Goal: Feedback & Contribution: Contribute content

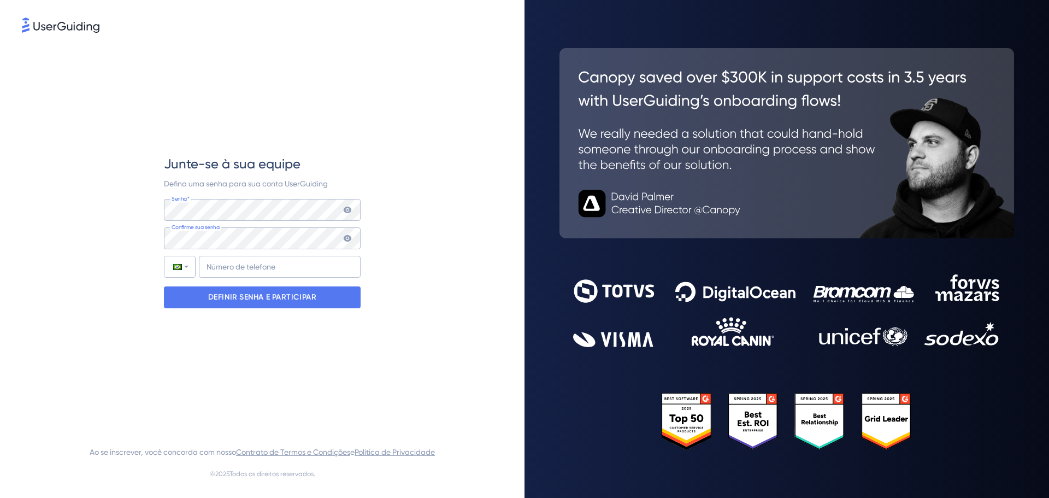
click at [349, 240] on icon at bounding box center [348, 238] width 8 height 7
click at [347, 234] on icon at bounding box center [347, 238] width 9 height 9
click at [344, 241] on icon at bounding box center [347, 238] width 9 height 9
click at [330, 270] on input "+55" at bounding box center [280, 267] width 162 height 22
type input "+55 (51) 994229145"
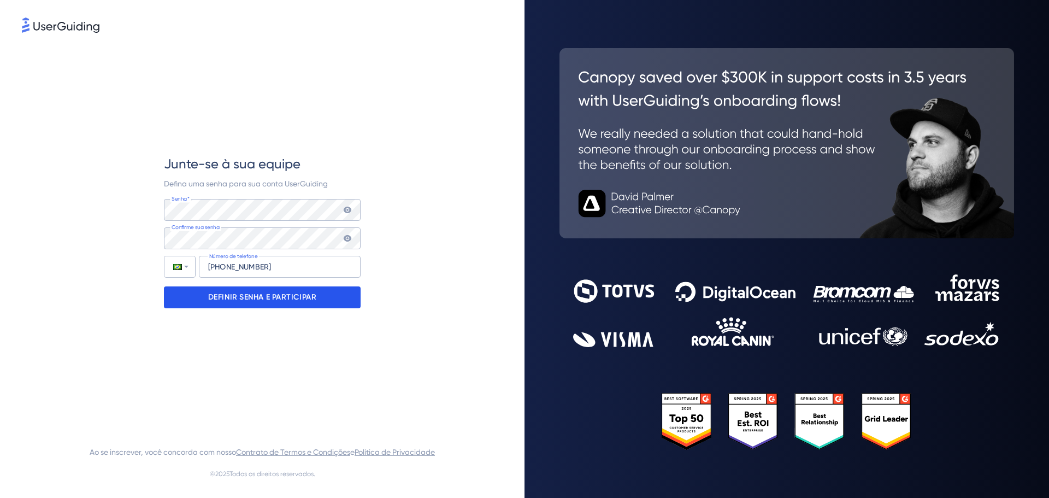
click at [276, 294] on font "DEFINIR SENHA E PARTICIPAR" at bounding box center [262, 296] width 109 height 9
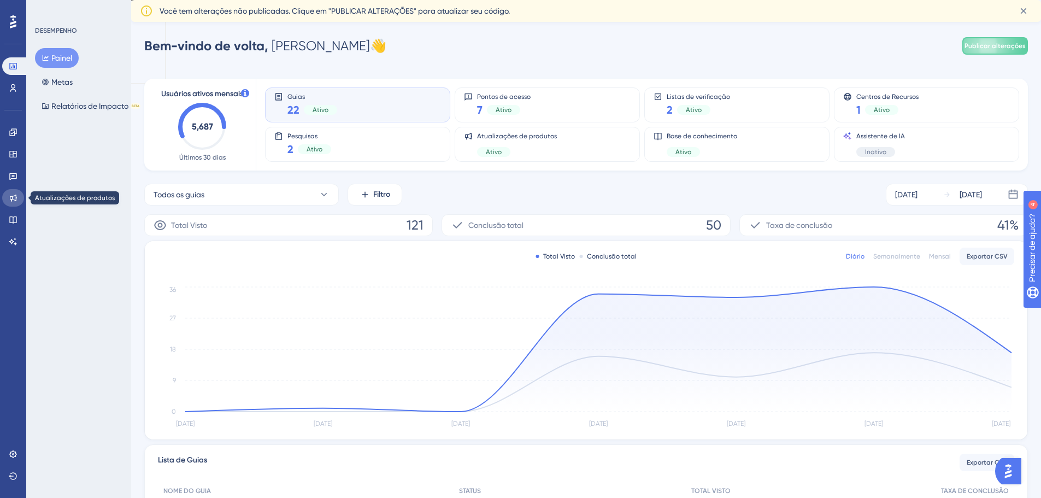
click at [18, 197] on link at bounding box center [13, 197] width 22 height 17
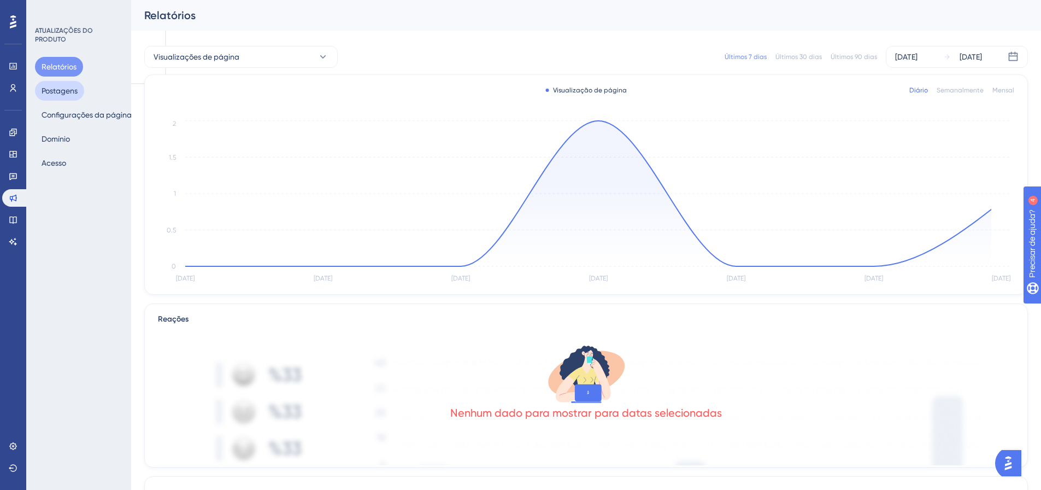
click at [62, 85] on font "Postagens" at bounding box center [60, 90] width 36 height 13
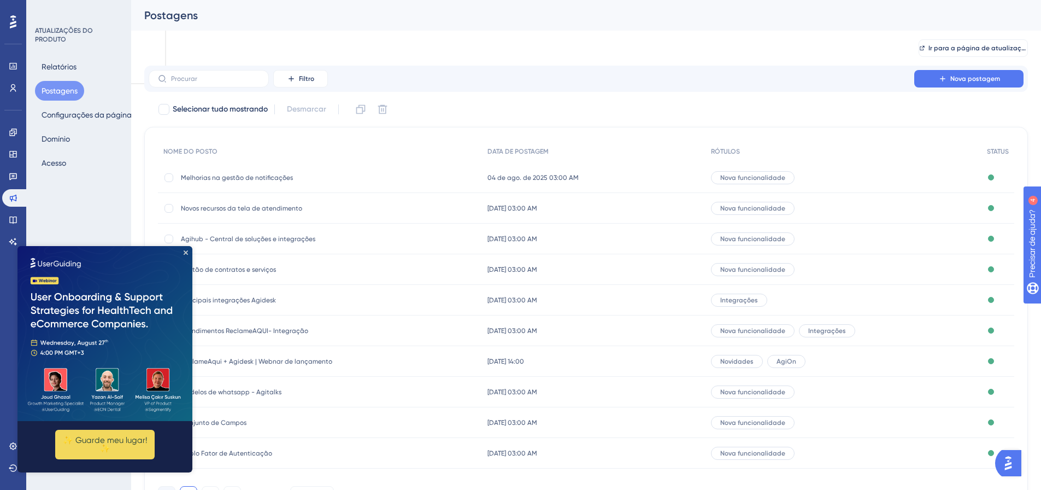
click at [182, 251] on img at bounding box center [104, 333] width 175 height 175
click at [185, 250] on icon "Fechar visualização" at bounding box center [186, 252] width 4 height 4
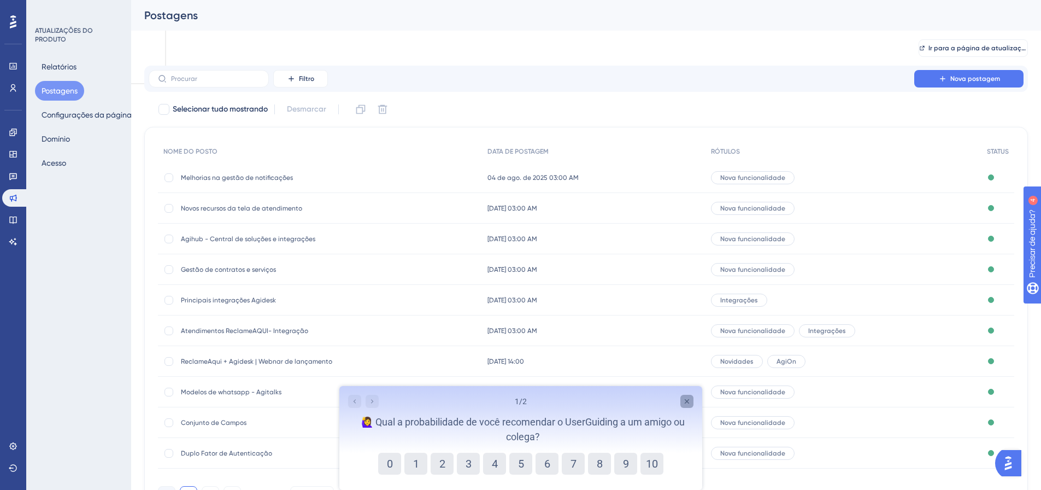
click at [689, 400] on icon "Pesquisa detalhada" at bounding box center [686, 401] width 9 height 9
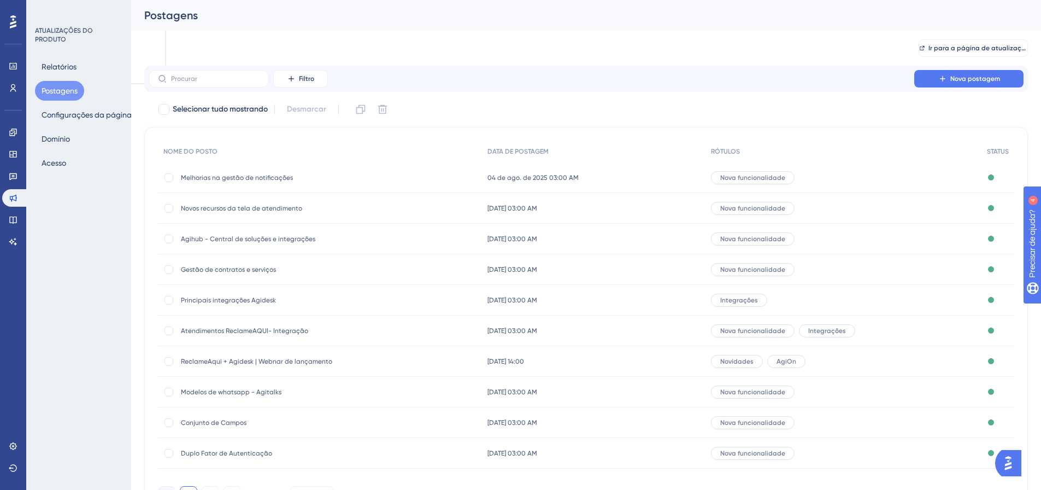
click at [517, 179] on font "04 de ago. de 2025 03:00 AM" at bounding box center [532, 178] width 91 height 8
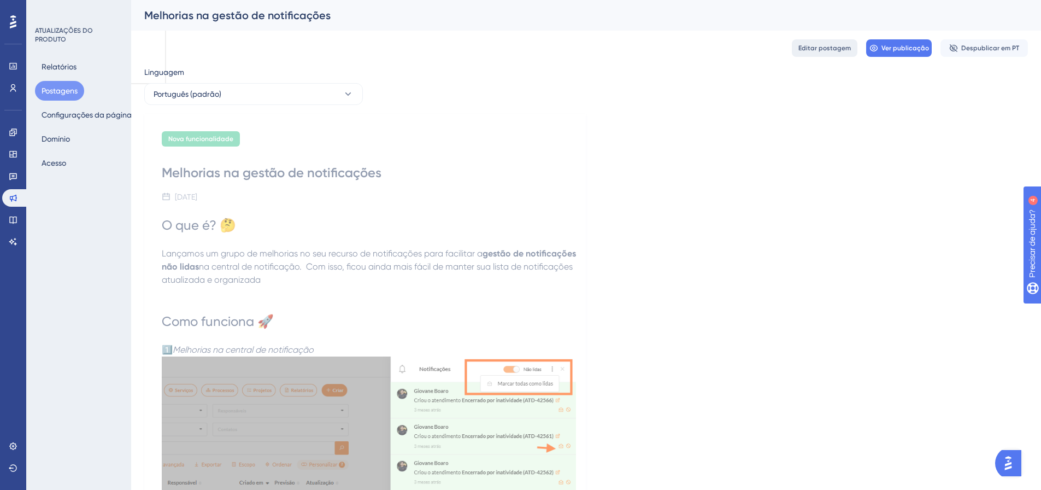
click at [813, 51] on font "Editar postagem" at bounding box center [824, 48] width 52 height 8
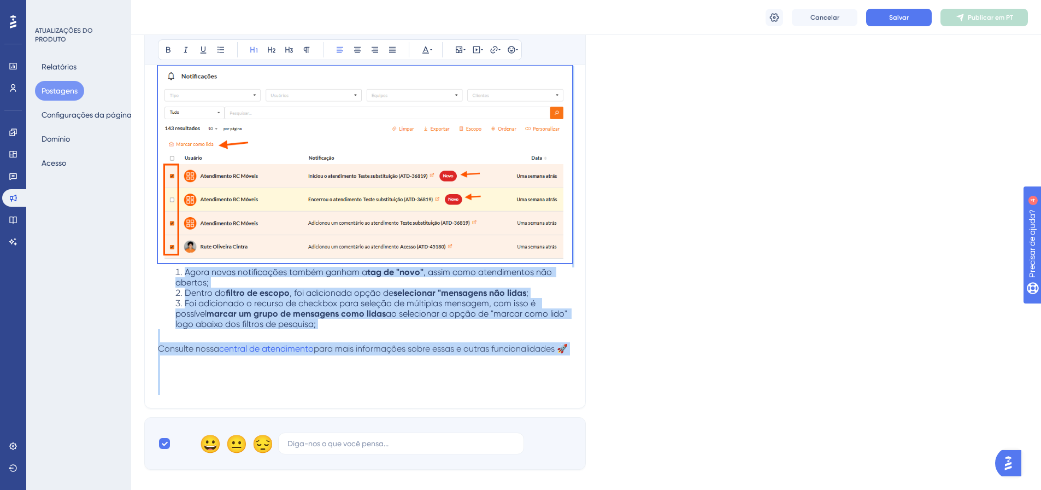
scroll to position [865, 0]
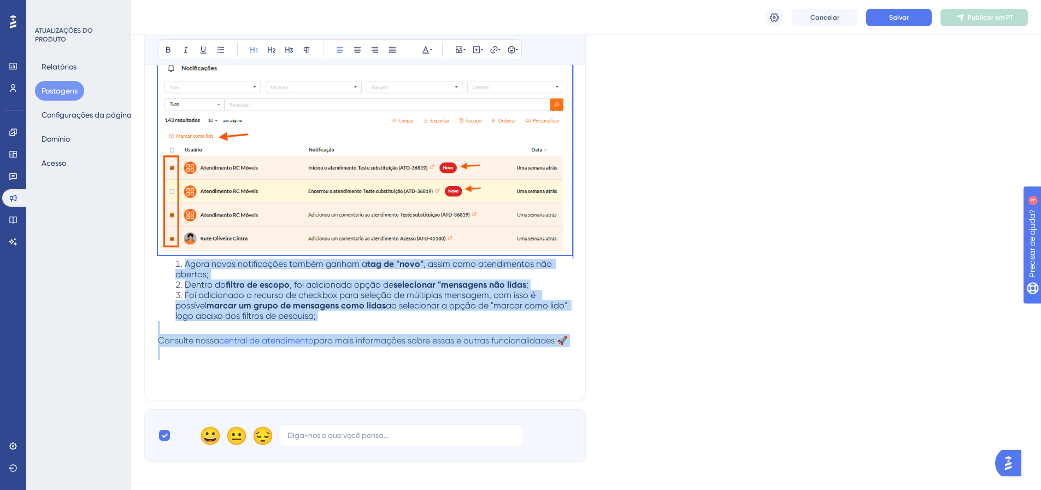
drag, startPoint x: 161, startPoint y: 128, endPoint x: 482, endPoint y: 369, distance: 401.9
copy div "O que é? 🤔 Lançamos um grupo de melhorias no seu recurso de notificações para f…"
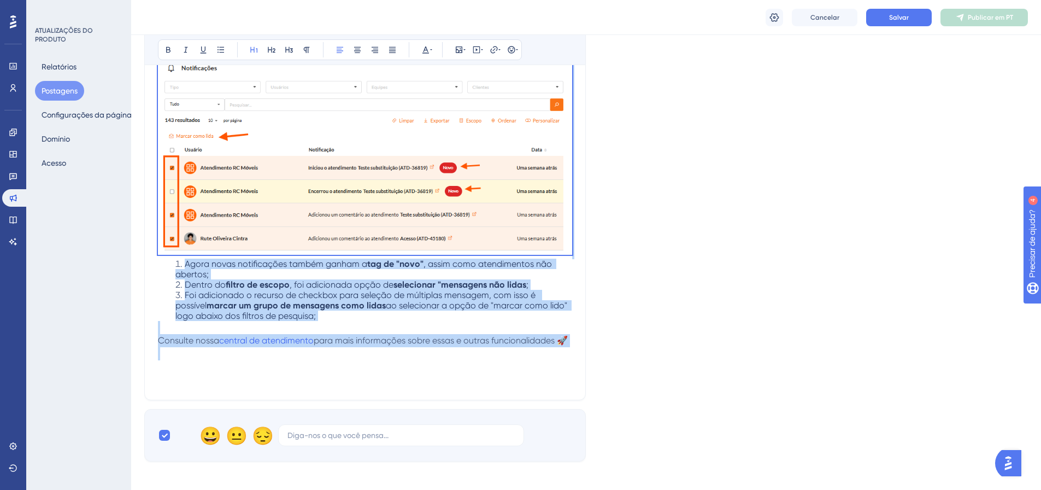
copy div "O que é? 🤔 Lançamos um grupo de melhorias no seu recurso de notificações para f…"
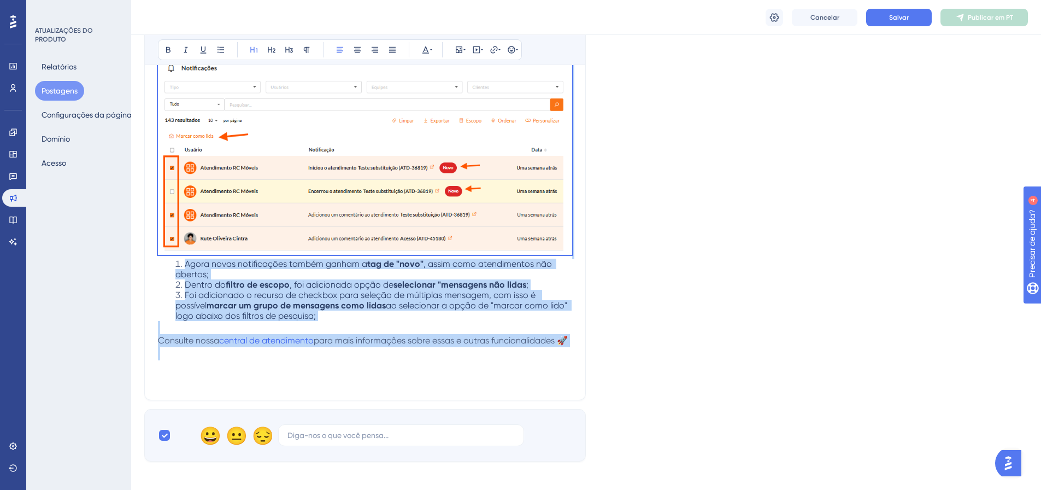
copy div "O que é? 🤔 Lançamos um grupo de melhorias no seu recurso de notificações para f…"
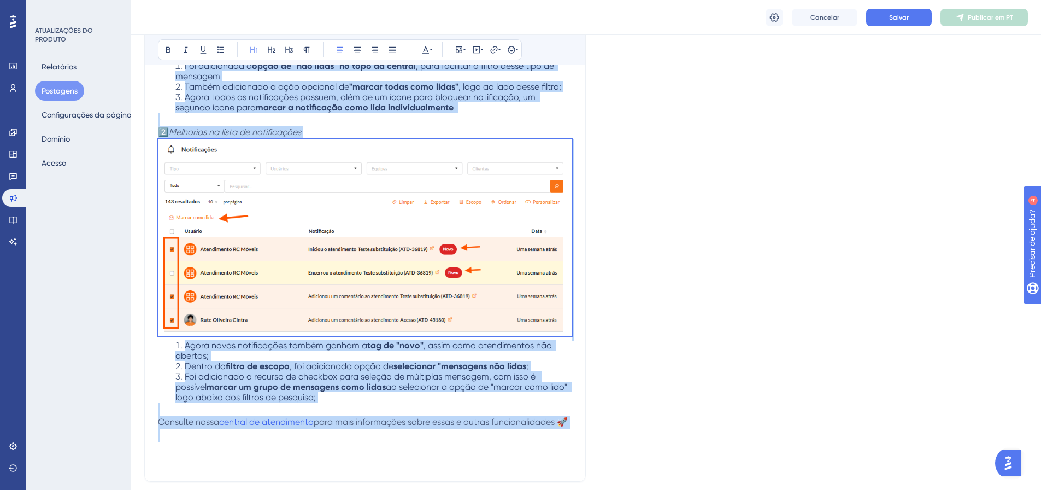
scroll to position [701, 0]
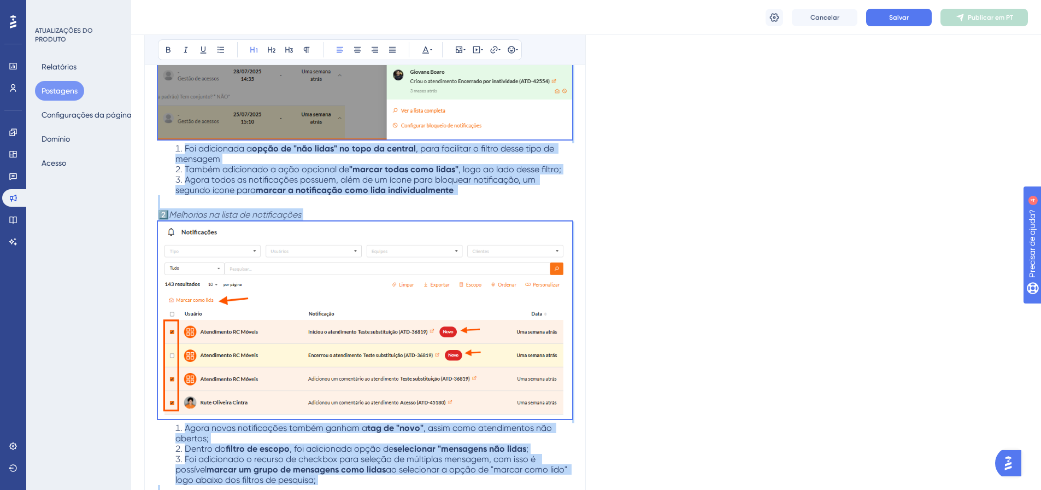
click at [13, 201] on icon at bounding box center [13, 197] width 9 height 9
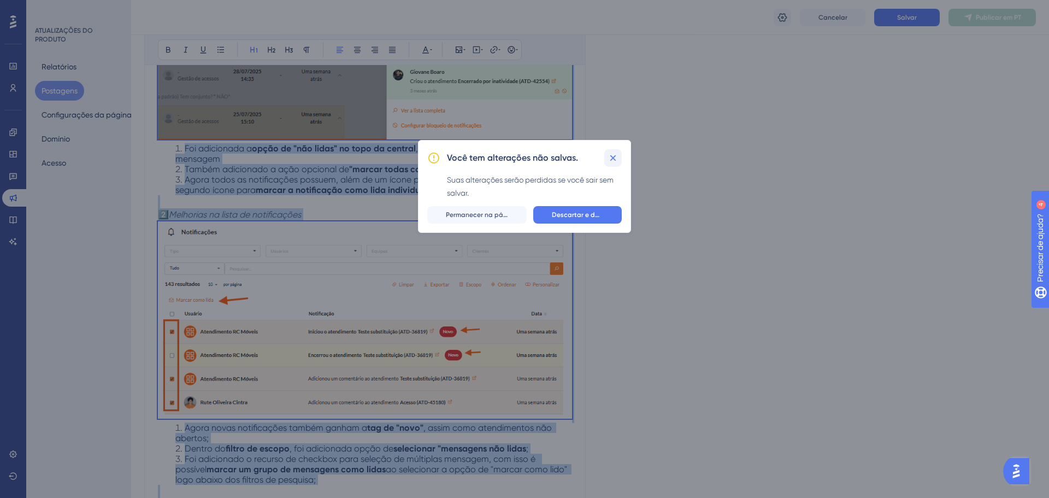
click at [614, 162] on icon at bounding box center [613, 157] width 11 height 11
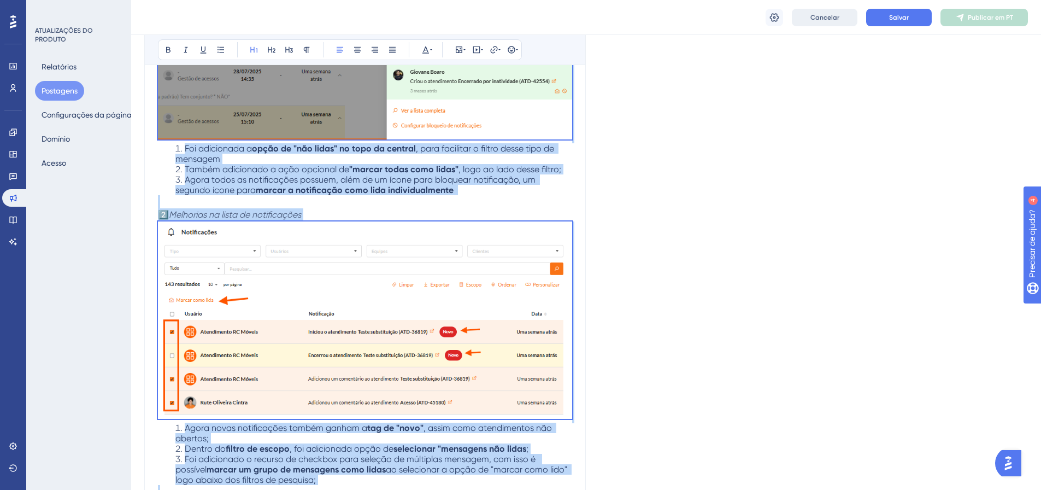
click at [823, 17] on font "Cancelar" at bounding box center [824, 18] width 29 height 8
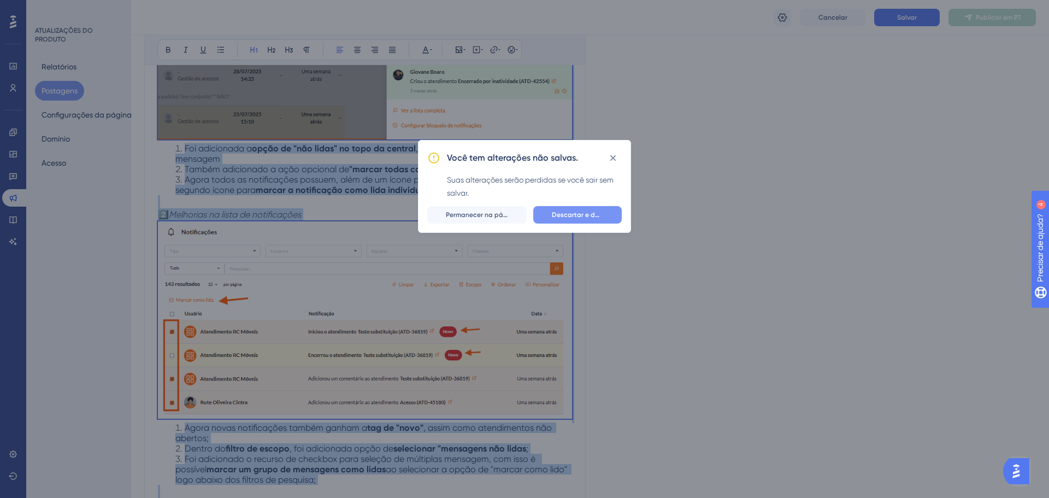
click at [554, 220] on button "Descartar e deixar" at bounding box center [577, 214] width 89 height 17
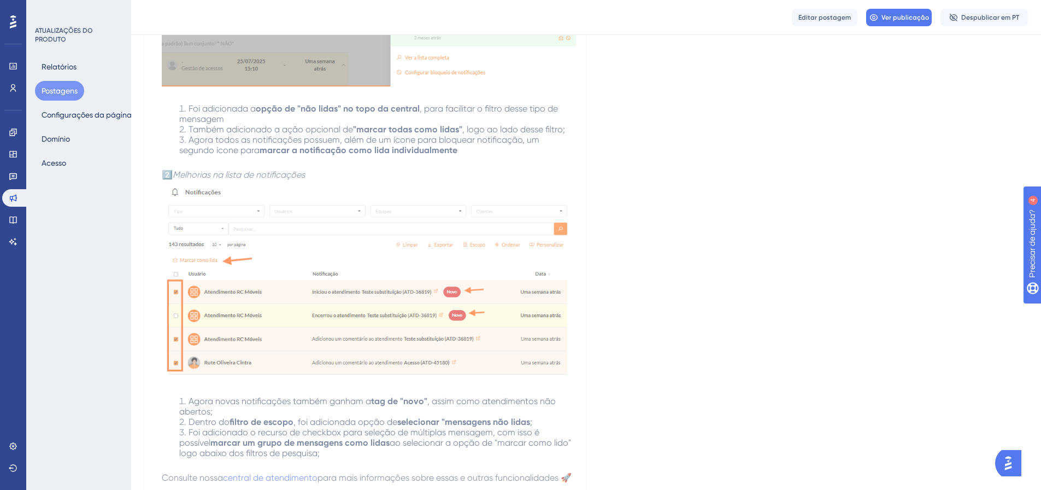
click at [67, 89] on font "Postagens" at bounding box center [60, 90] width 36 height 9
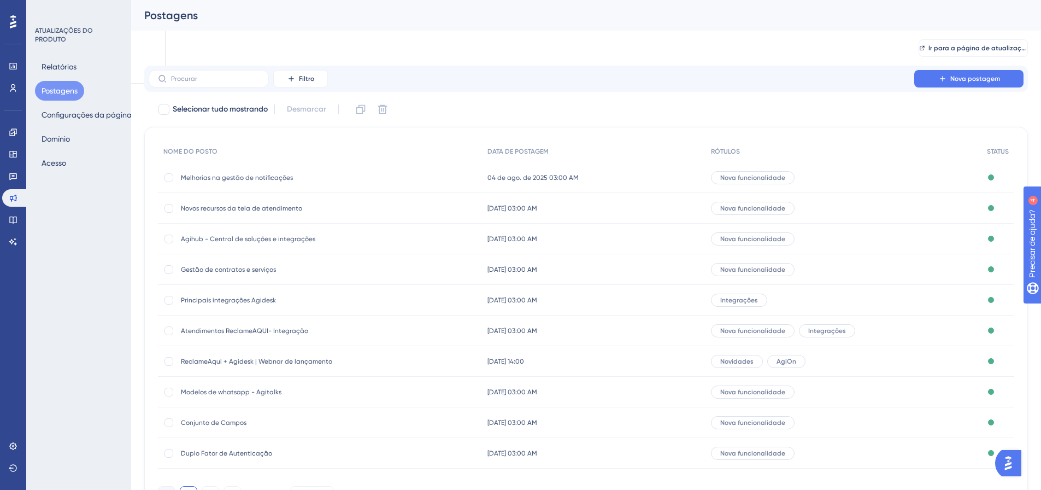
click at [217, 208] on font "Novos recursos da tela de atendimento" at bounding box center [241, 208] width 121 height 8
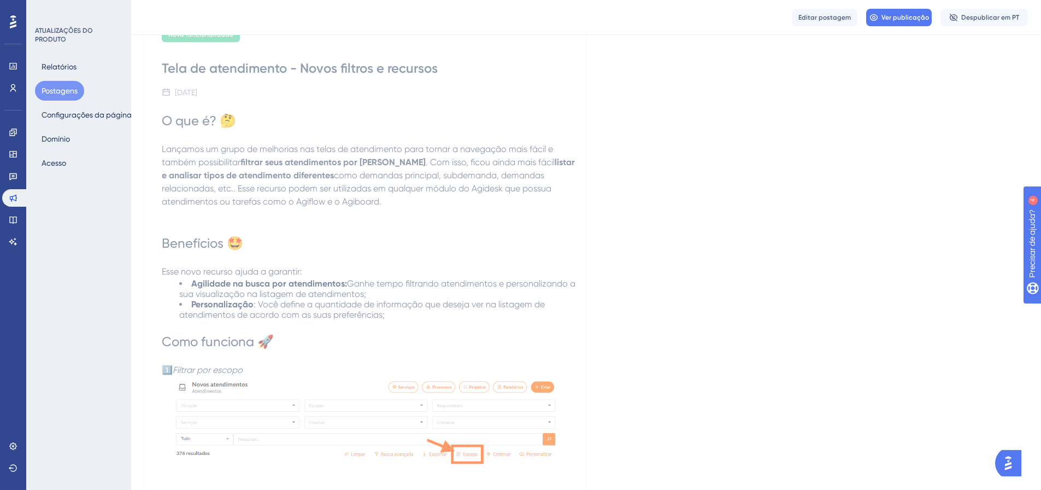
scroll to position [109, 0]
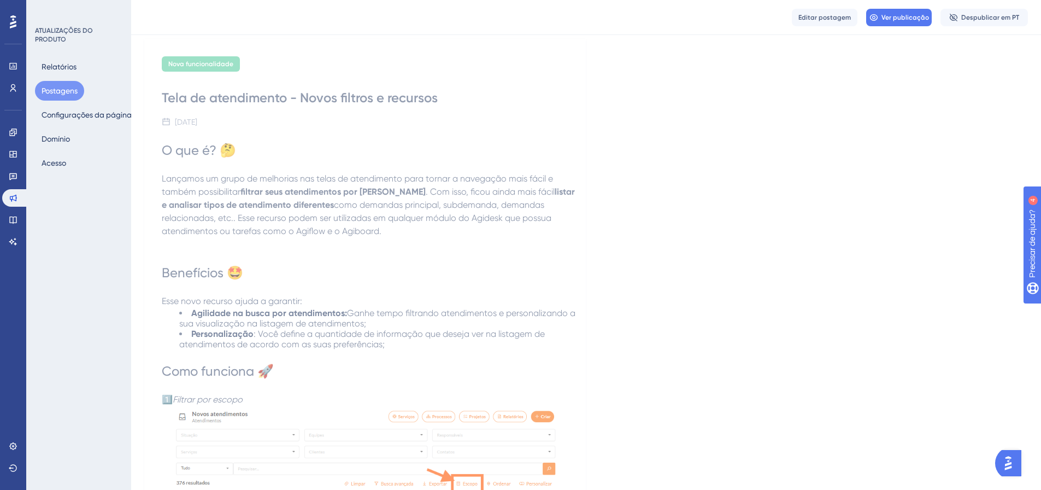
scroll to position [78, 0]
click at [67, 93] on font "Postagens" at bounding box center [60, 90] width 36 height 9
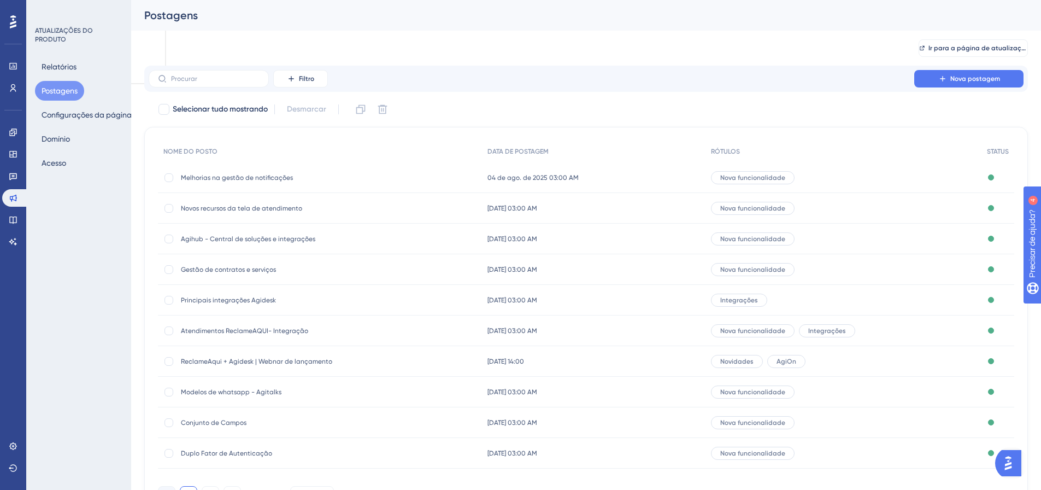
click at [239, 235] on font "Agihub - Central de soluções e integrações" at bounding box center [248, 239] width 134 height 8
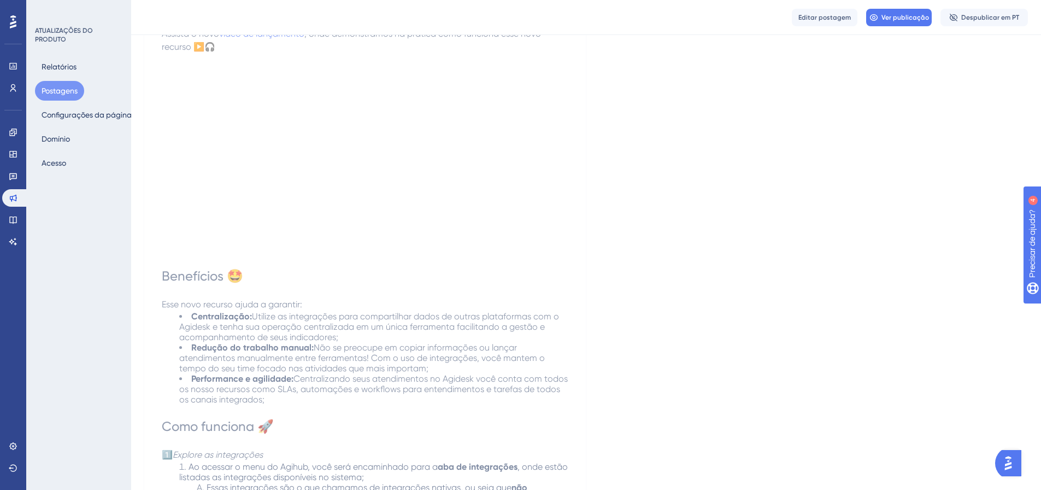
scroll to position [202, 0]
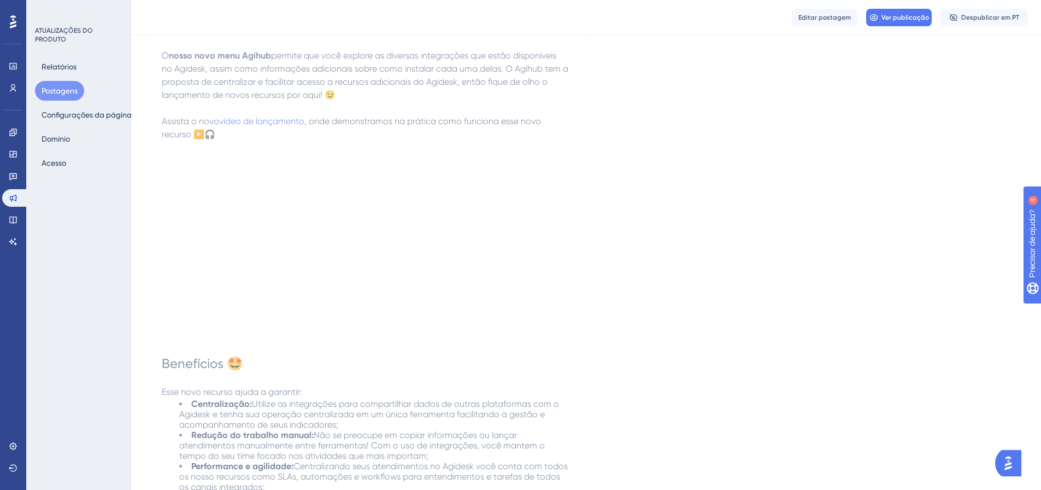
click at [636, 340] on div "Nova funcionalidade Agihub - Central de soluções e integrações 18 de junho de 2…" at bounding box center [585, 485] width 883 height 1139
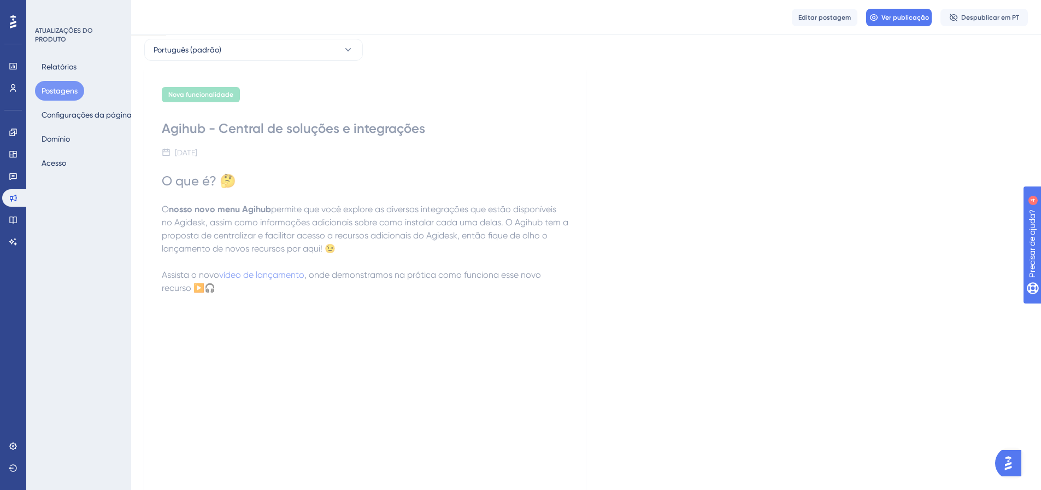
scroll to position [158, 0]
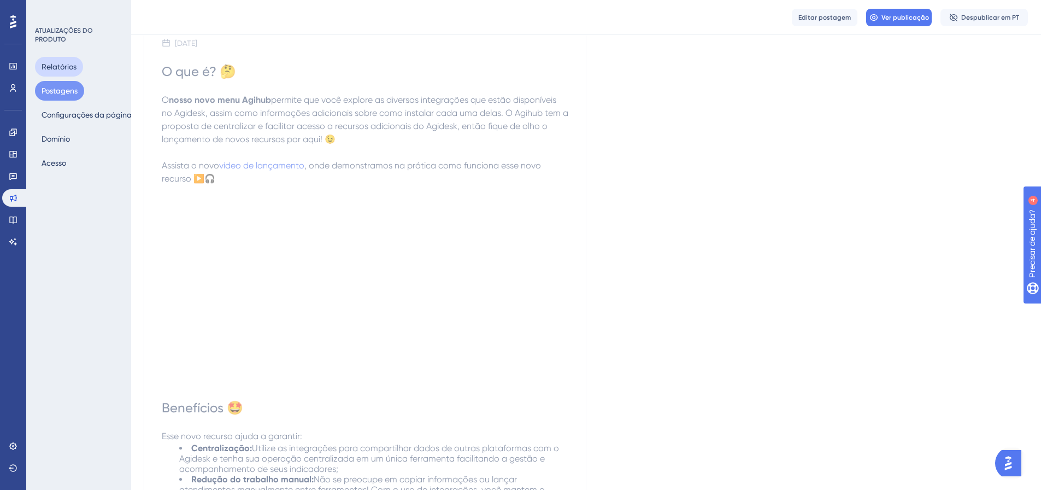
click at [70, 73] on font "Relatórios" at bounding box center [59, 66] width 35 height 13
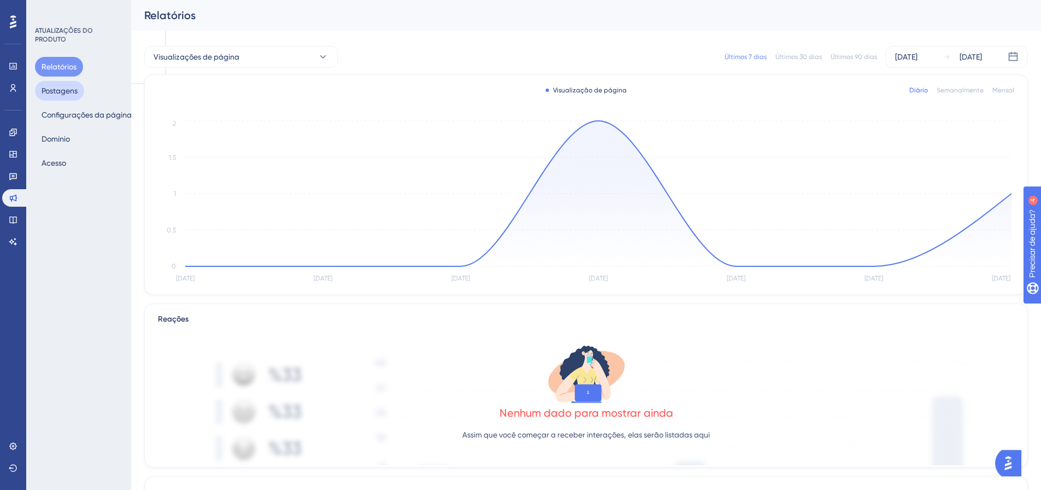
click at [79, 91] on button "Postagens" at bounding box center [59, 91] width 49 height 20
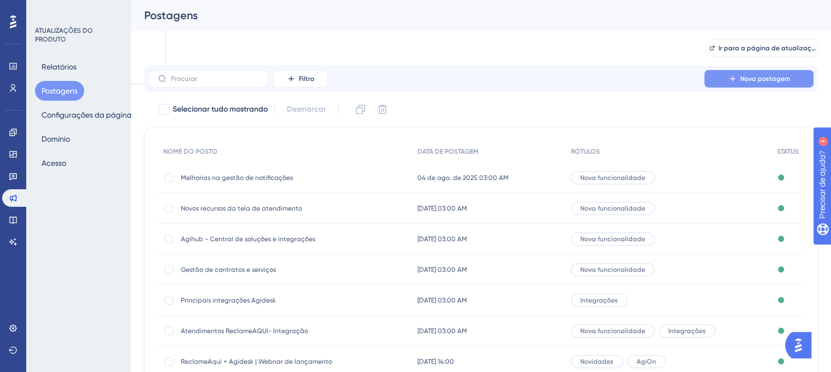
click at [756, 80] on font "Nova postagem" at bounding box center [765, 79] width 50 height 8
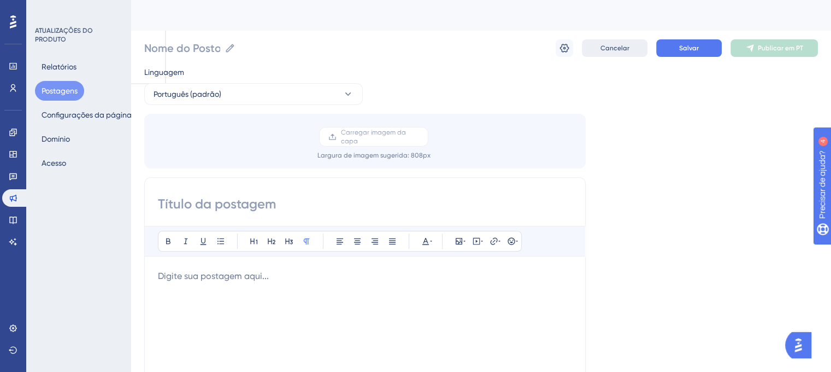
click at [612, 45] on font "Cancelar" at bounding box center [614, 48] width 29 height 8
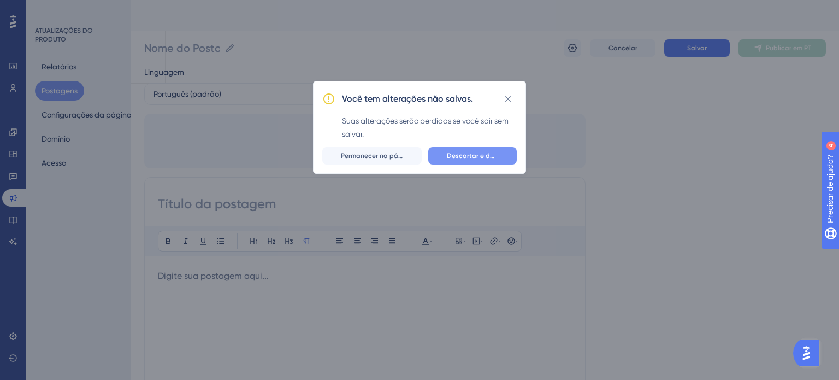
click at [474, 161] on button "Descartar e deixar" at bounding box center [472, 155] width 89 height 17
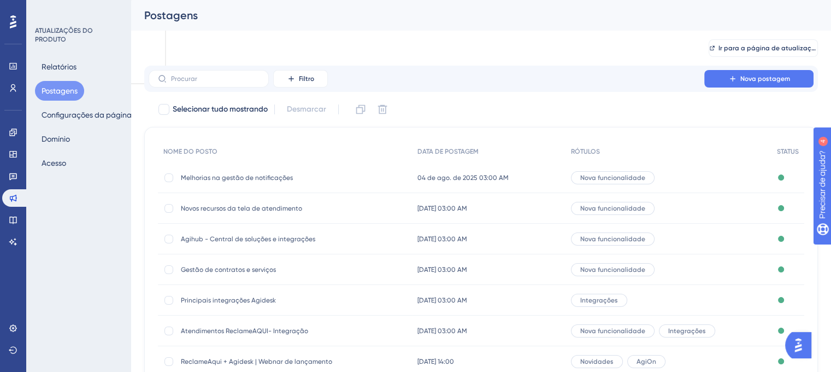
click at [250, 175] on font "Melhorias na gestão de notificações" at bounding box center [237, 178] width 112 height 8
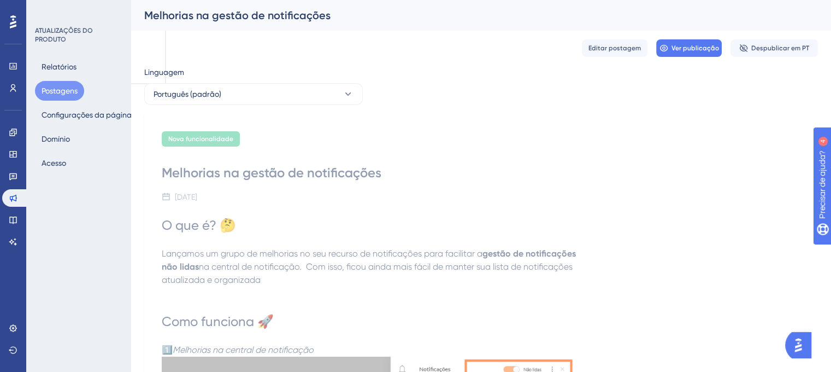
click at [74, 93] on font "Postagens" at bounding box center [60, 90] width 36 height 9
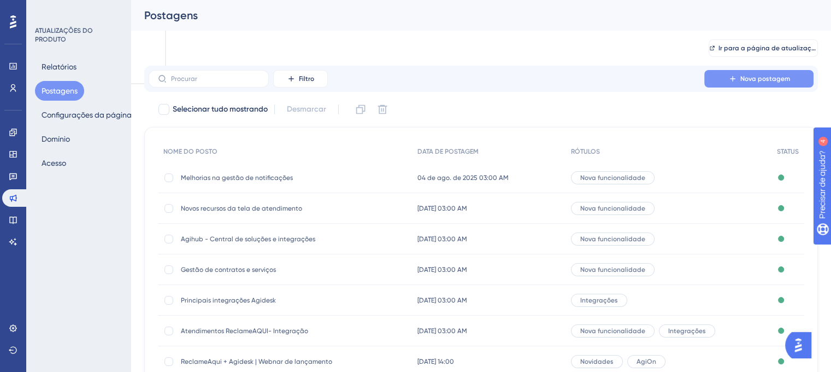
click at [746, 87] on button "Nova postagem" at bounding box center [758, 78] width 109 height 17
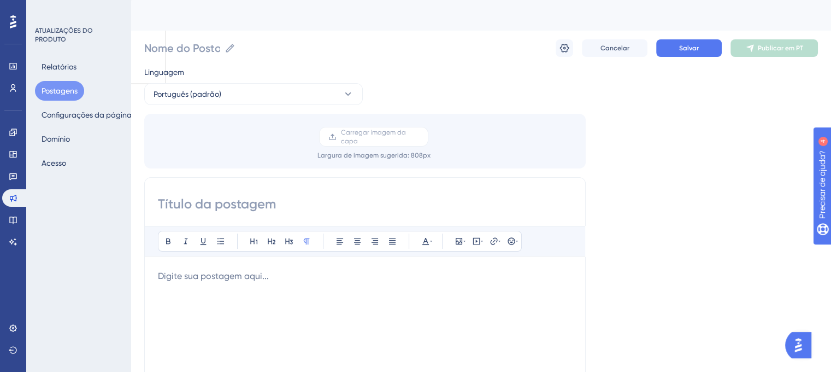
click at [275, 209] on input at bounding box center [365, 203] width 414 height 17
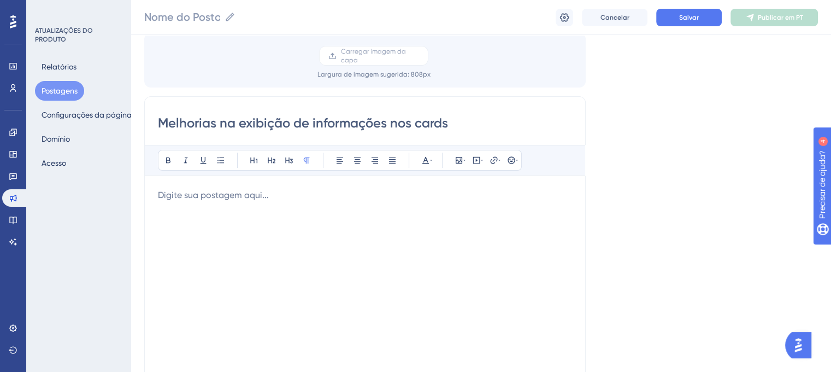
scroll to position [164, 0]
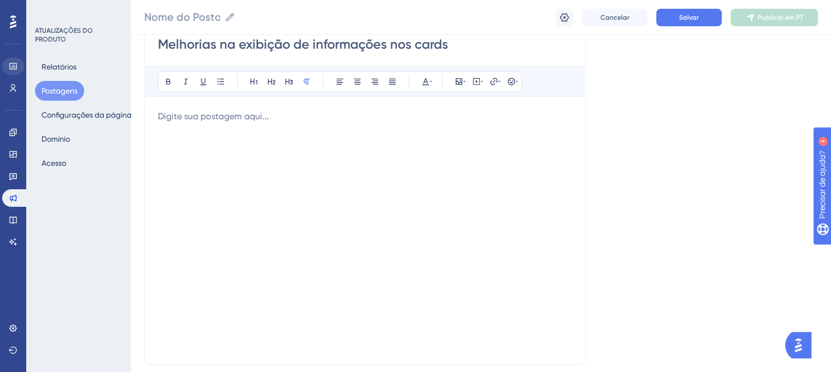
type input "Melhorias na exibição de informações nos cards"
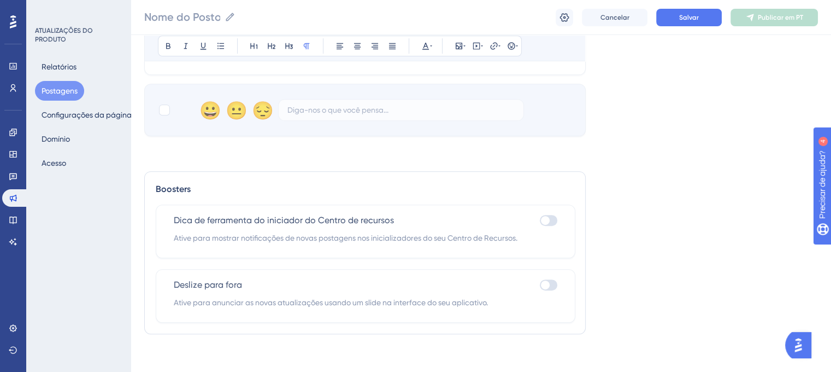
scroll to position [457, 0]
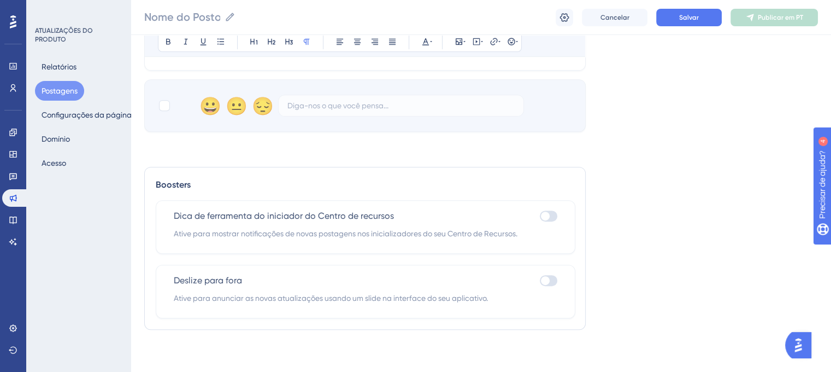
click at [551, 214] on div at bounding box center [548, 215] width 17 height 11
click at [540, 216] on input "checkbox" at bounding box center [539, 216] width 1 height 1
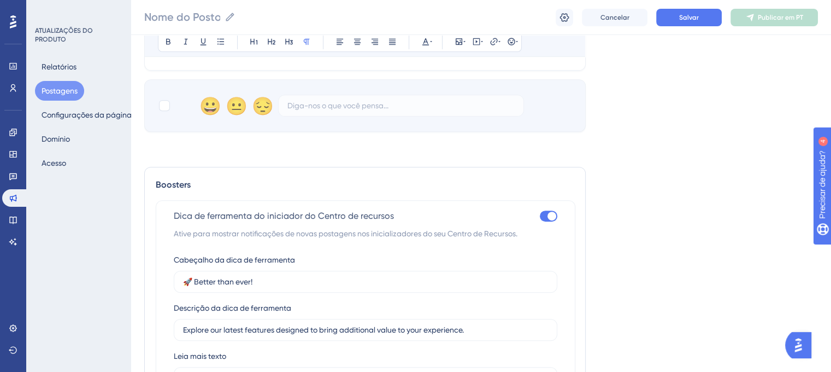
click at [552, 216] on div at bounding box center [551, 215] width 9 height 9
click at [540, 216] on input "checkbox" at bounding box center [539, 216] width 1 height 1
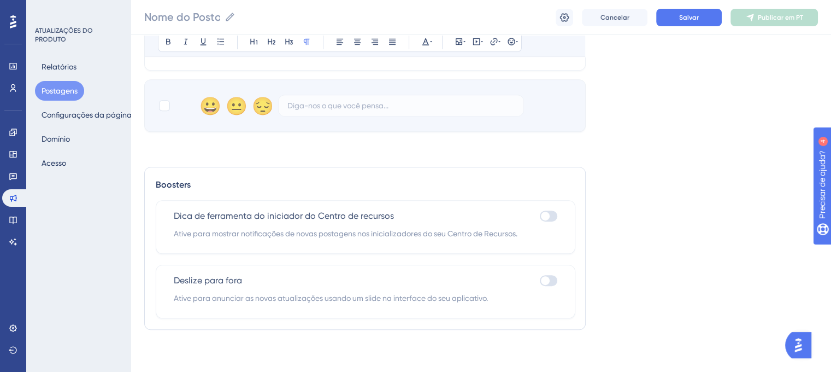
click at [542, 218] on div at bounding box center [548, 215] width 17 height 11
click at [540, 216] on input "checkbox" at bounding box center [539, 216] width 1 height 1
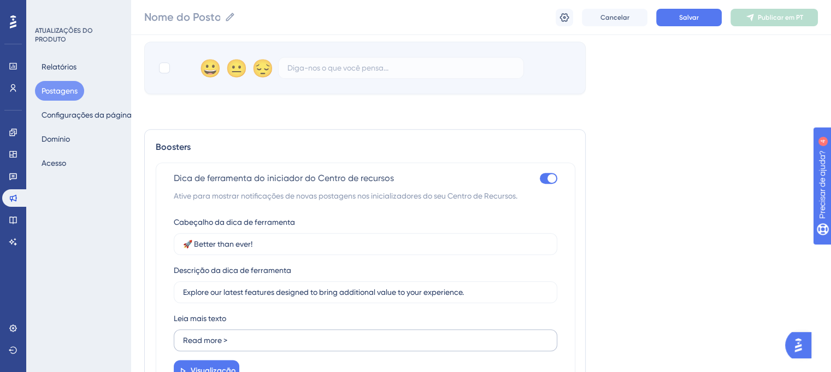
scroll to position [567, 0]
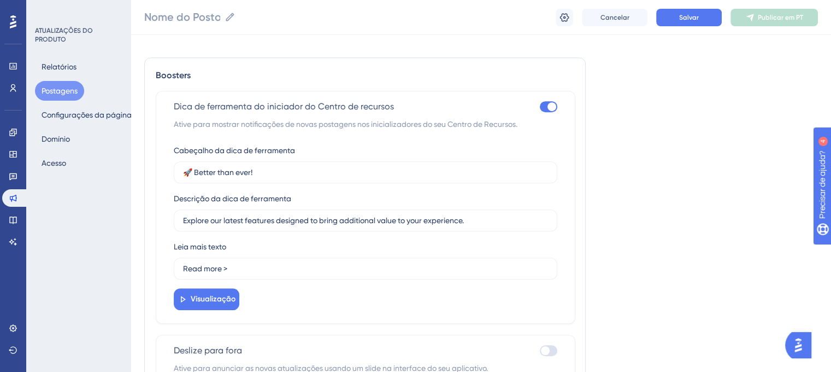
click at [549, 97] on div "Dica de ferramenta do iniciador do Centro de recursos Ative para mostrar notifi…" at bounding box center [366, 207] width 420 height 233
click at [547, 103] on div at bounding box center [551, 106] width 9 height 9
click at [540, 107] on input "checkbox" at bounding box center [539, 107] width 1 height 1
checkbox input "false"
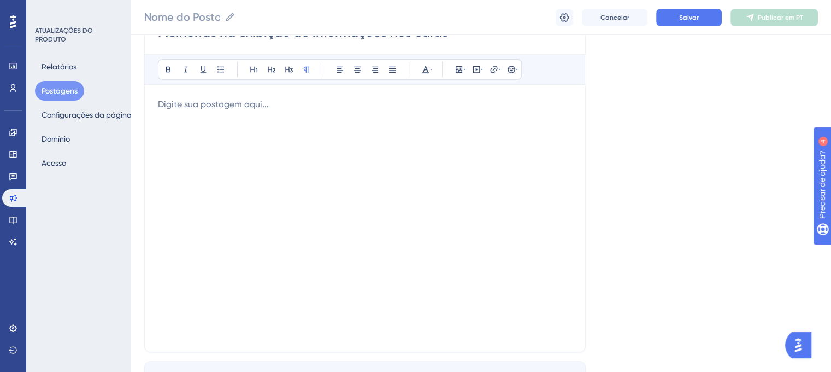
scroll to position [0, 0]
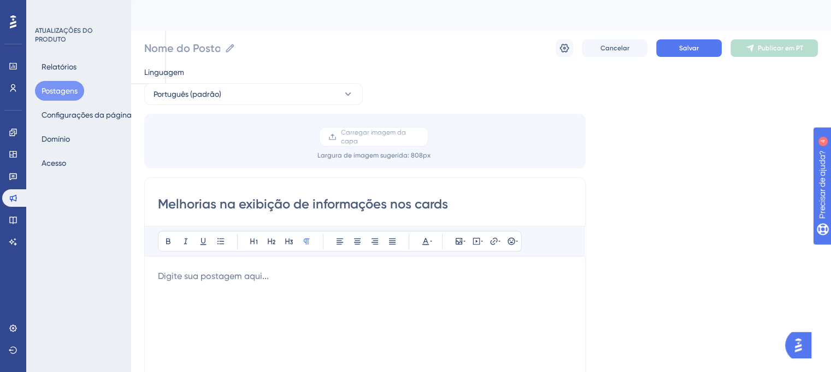
click at [196, 275] on p at bounding box center [365, 275] width 414 height 13
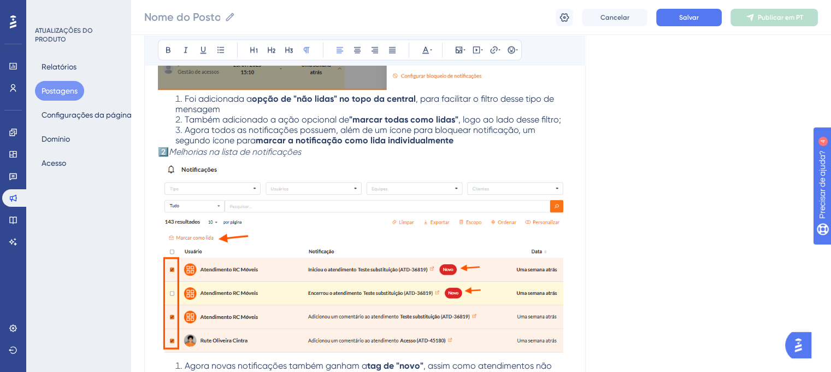
scroll to position [1621, 0]
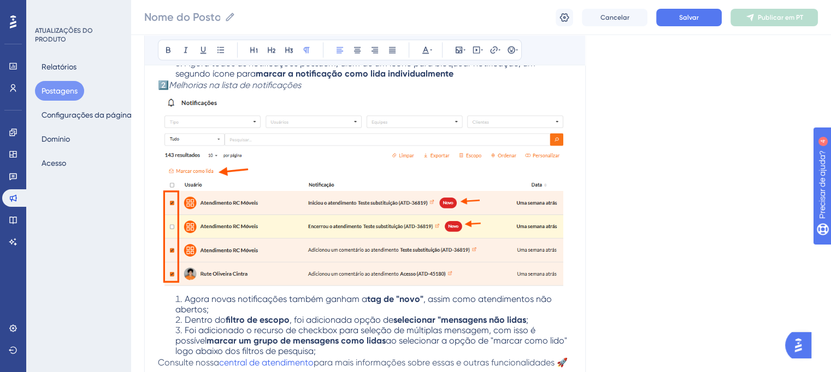
click at [612, 17] on font "Cancelar" at bounding box center [614, 18] width 29 height 8
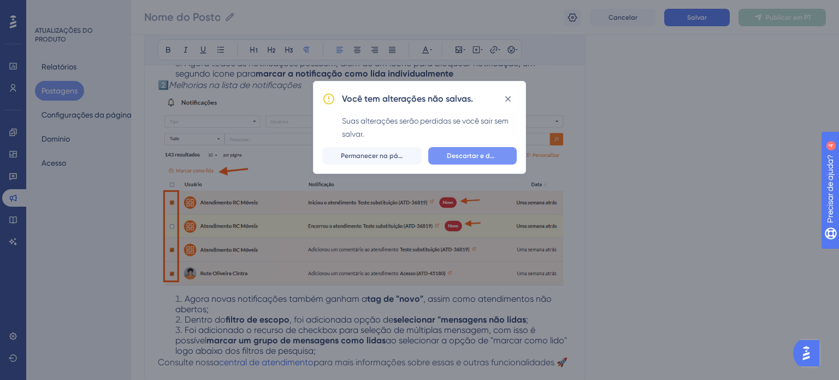
click at [468, 157] on font "Descartar e deixar" at bounding box center [476, 156] width 58 height 8
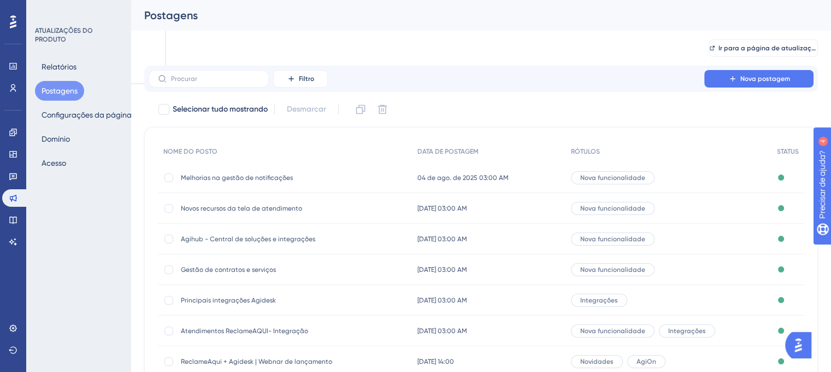
click at [737, 68] on div "Filtro Nova postagem" at bounding box center [481, 79] width 674 height 26
click at [737, 78] on icon at bounding box center [732, 78] width 9 height 9
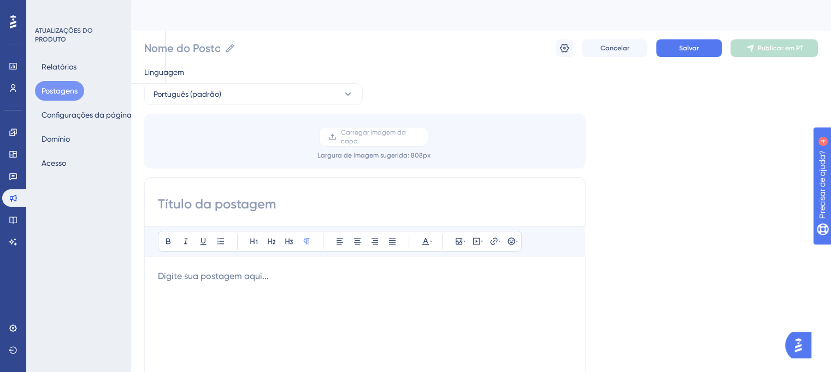
click at [249, 202] on input at bounding box center [365, 203] width 414 height 17
click at [221, 209] on input at bounding box center [365, 203] width 414 height 17
type input "Melhorias na exibição de informações nos cards"
click at [298, 278] on p at bounding box center [365, 275] width 414 height 13
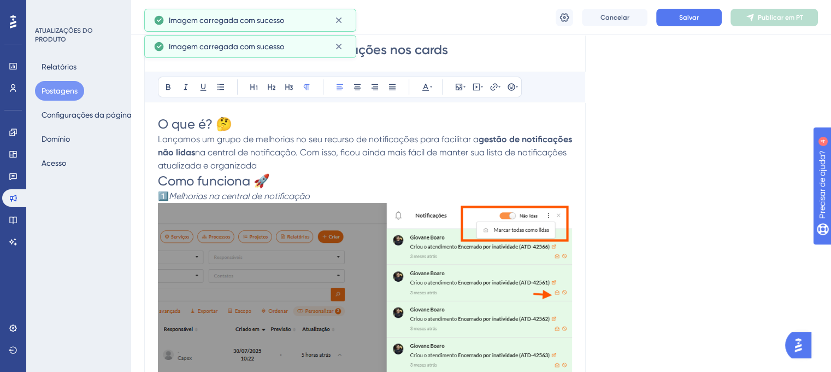
scroll to position [765, 0]
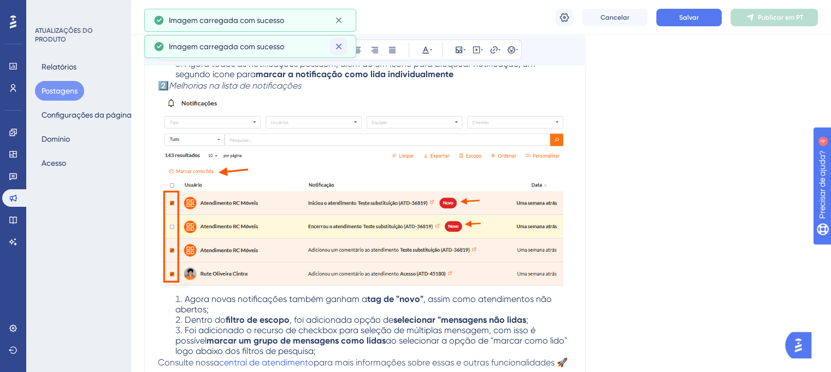
click at [341, 51] on icon at bounding box center [338, 46] width 11 height 11
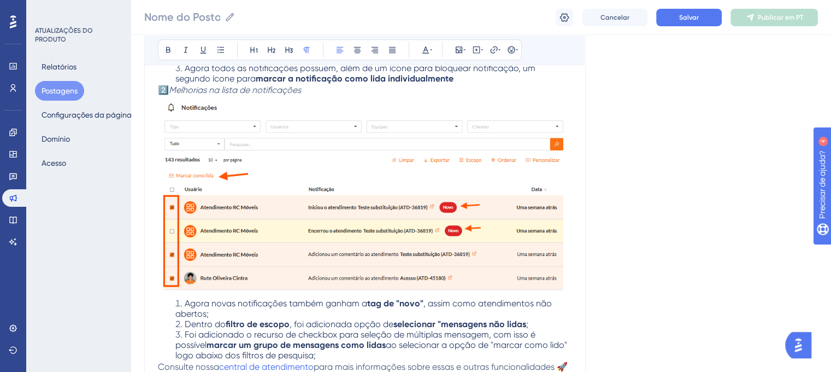
scroll to position [765, 8]
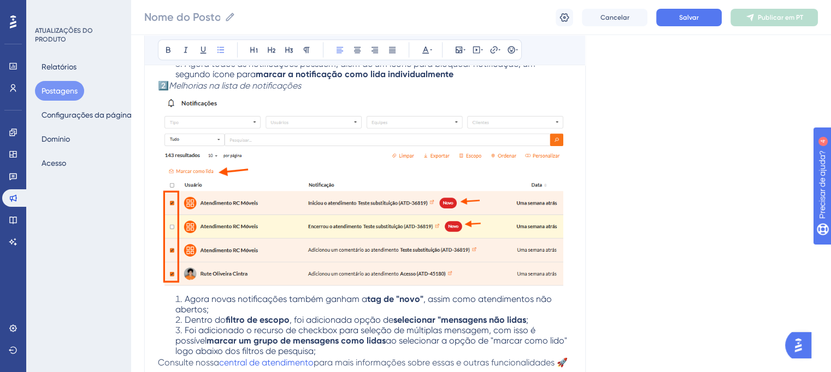
click at [255, 301] on span "Agora novas notificações também ganham a" at bounding box center [276, 298] width 182 height 10
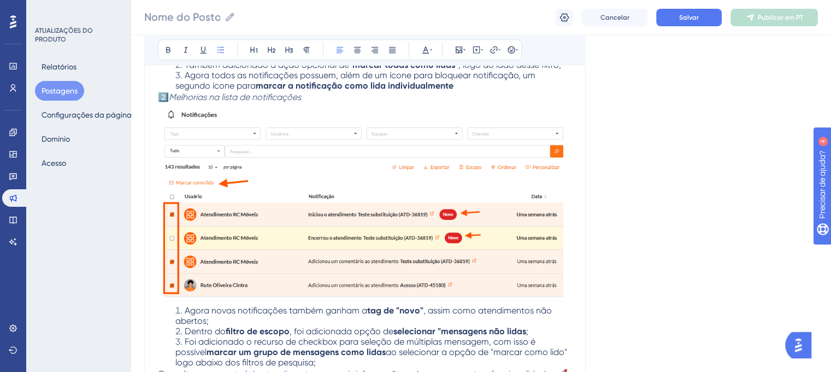
scroll to position [689, 8]
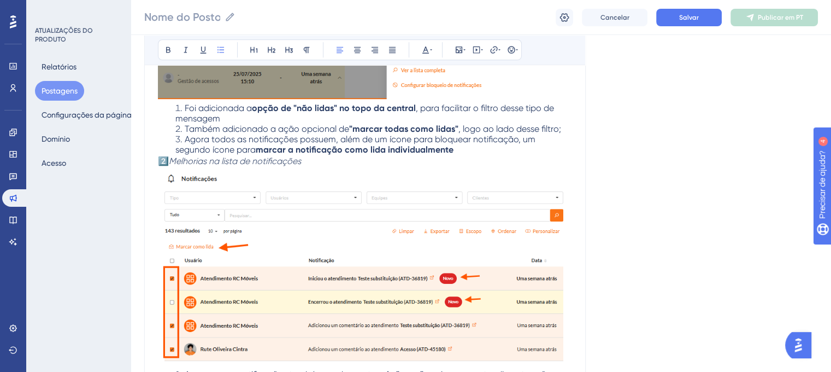
click at [296, 157] on p "2️⃣ Melhorias na lista de notificações" at bounding box center [365, 161] width 414 height 13
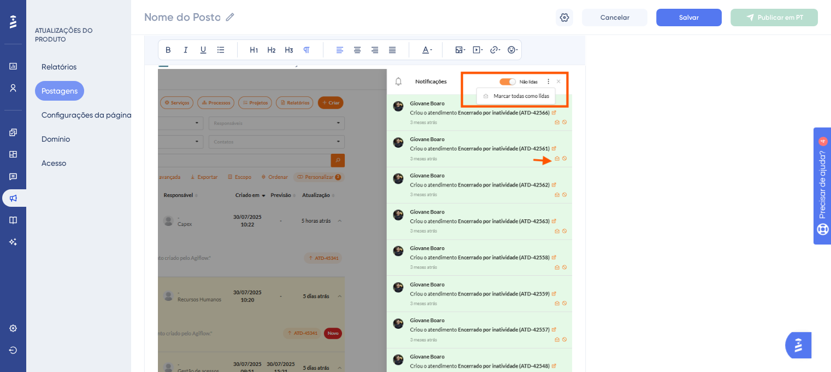
scroll to position [274, 8]
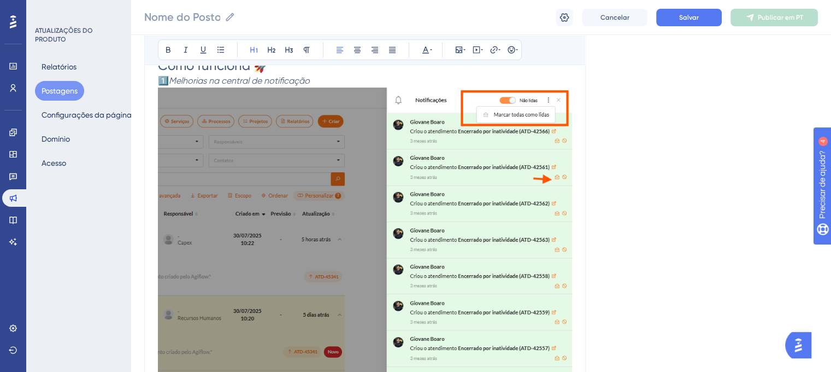
click at [314, 68] on h1 "Como funciona 🚀" at bounding box center [365, 65] width 414 height 17
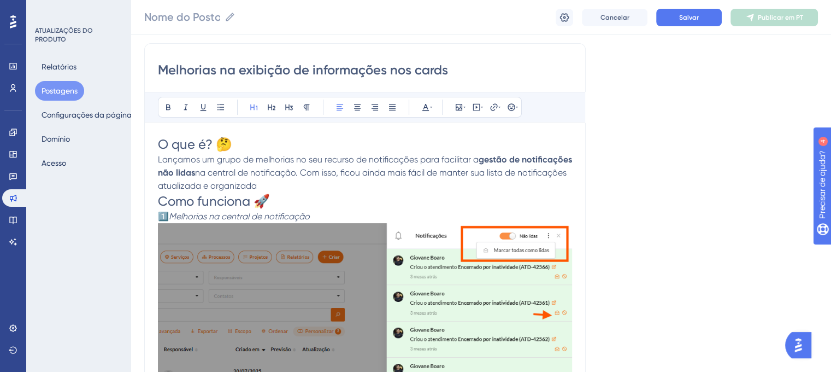
scroll to position [164, 8]
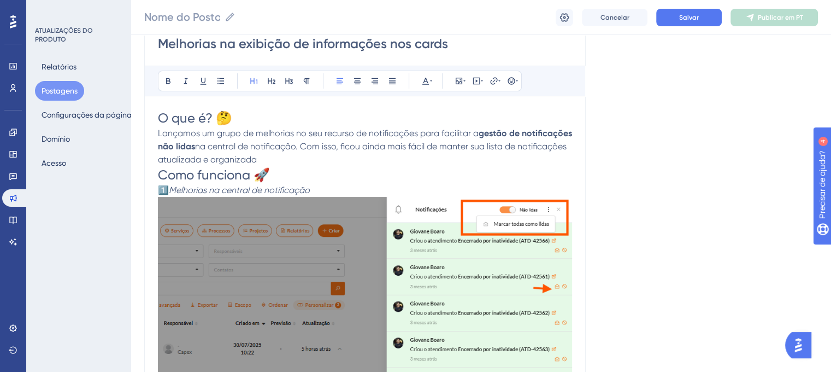
click at [325, 166] on p "Lançamos um grupo de melhorias no seu recurso de notificações para facilitar a …" at bounding box center [365, 146] width 414 height 39
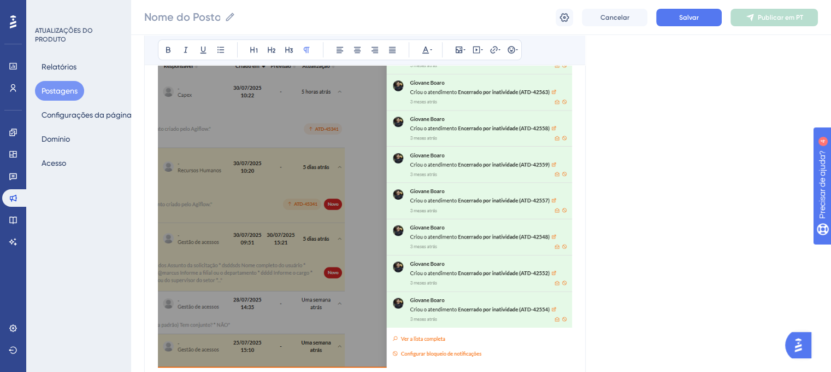
scroll to position [363, 8]
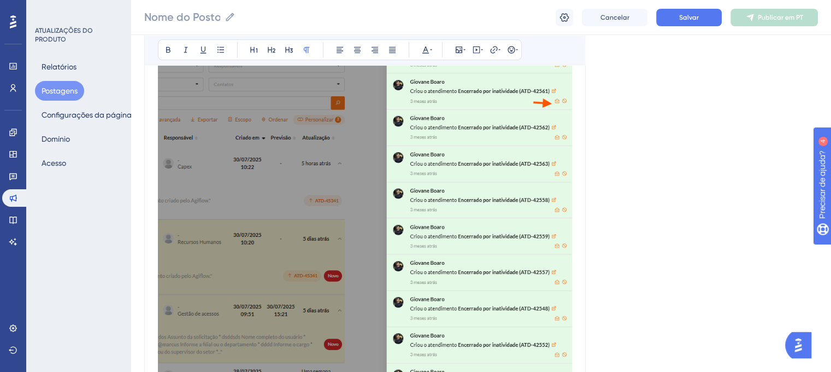
click at [434, 234] on img at bounding box center [365, 224] width 414 height 427
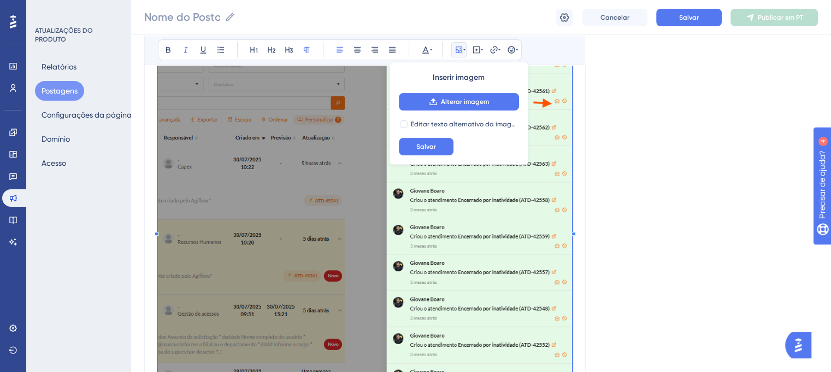
click at [604, 187] on div "Linguagem Português (padrão) Carregar imagem da capa Largura de imagem sugerida…" at bounding box center [481, 283] width 674 height 1152
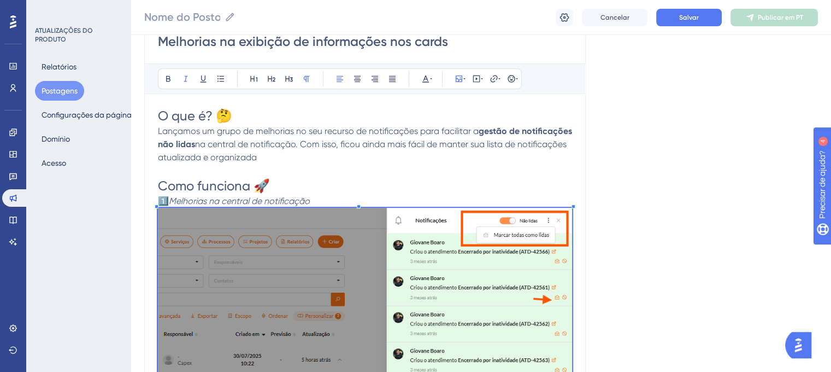
scroll to position [166, 8]
click at [502, 166] on p "Lançamos um grupo de melhorias no seu recurso de notificações para facilitar a …" at bounding box center [365, 151] width 414 height 52
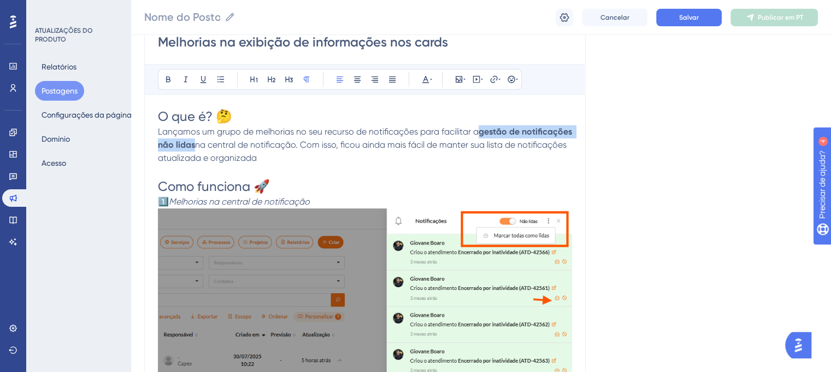
drag, startPoint x: 302, startPoint y: 158, endPoint x: 150, endPoint y: 150, distance: 152.1
click at [158, 150] on p "Lançamos um grupo de melhorias no seu recurso de notificações para facilitar a …" at bounding box center [365, 151] width 414 height 52
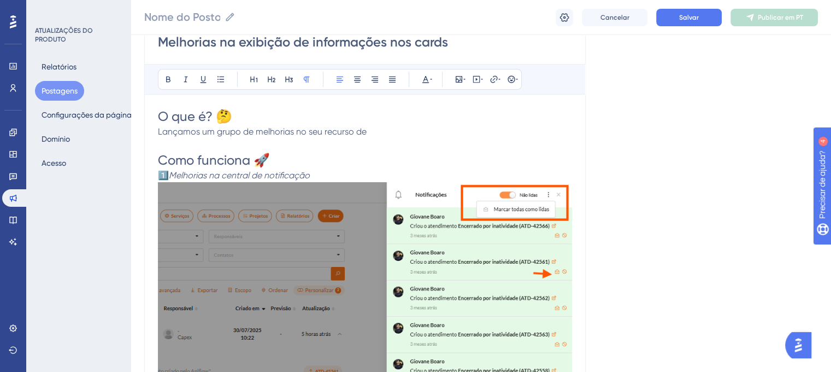
click at [372, 135] on p "Lançamos um grupo de melhorias no seu recurso de" at bounding box center [365, 138] width 414 height 26
click at [441, 139] on p "Lançamos um grupo de melhorias no seu recurso de projetos" at bounding box center [365, 138] width 414 height 26
click at [429, 128] on p "Lançamos um grupo de melhorias no seu recurso de projetos" at bounding box center [365, 138] width 414 height 26
click at [509, 133] on p "Lançamos um grupo de melhorias no seu recurso de projetos para facilitar inform…" at bounding box center [365, 138] width 414 height 26
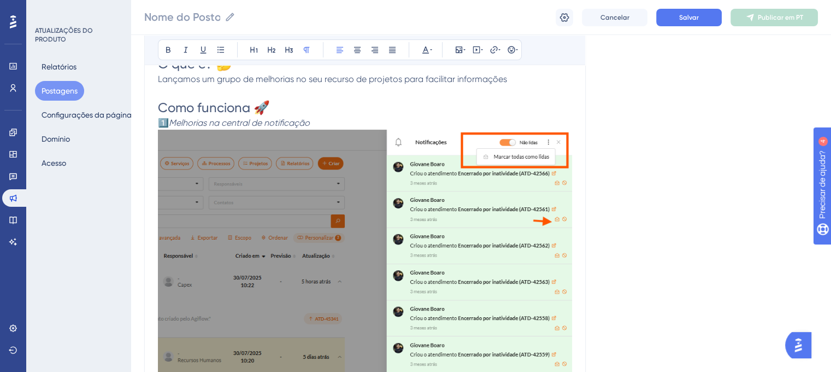
scroll to position [73, 8]
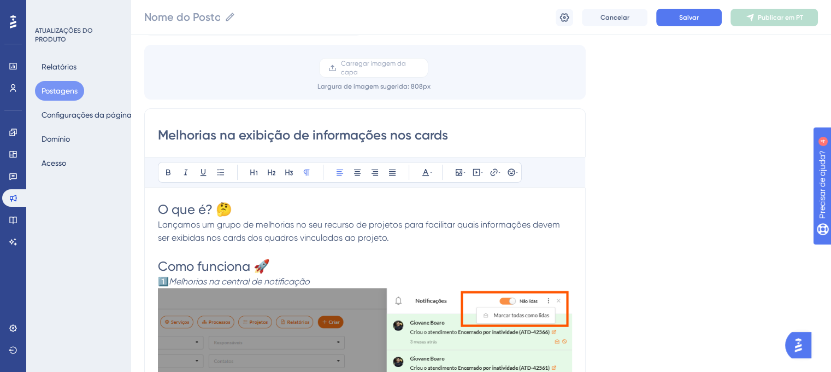
click at [348, 233] on span "Lançamos um grupo de melhorias no seu recurso de projetos para facilitar quais …" at bounding box center [360, 230] width 404 height 23
click at [383, 234] on span "Lançamos um grupo de melhorias no seu recurso de projetos para facilitar quais …" at bounding box center [360, 230] width 404 height 23
click at [410, 244] on p "Lançamos um grupo de melhorias no seu recurso de projetos para facilitar quais …" at bounding box center [365, 237] width 414 height 39
click at [341, 273] on h1 "Como funciona 🚀" at bounding box center [365, 265] width 414 height 17
click at [315, 279] on p "1️⃣ Melhorias na central de notificação" at bounding box center [365, 281] width 414 height 13
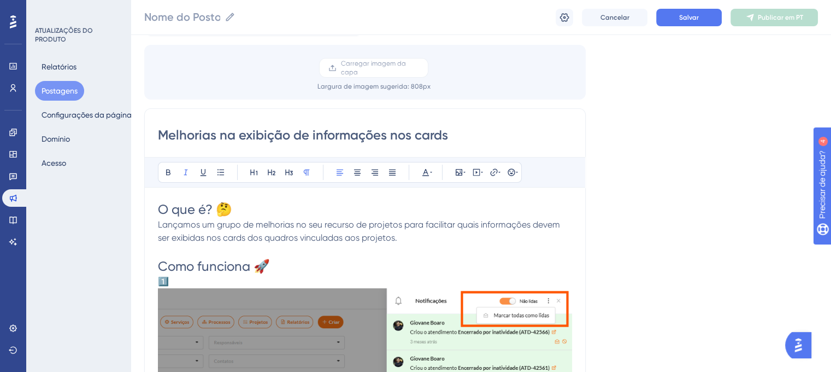
click at [197, 276] on p "1️⃣" at bounding box center [365, 281] width 414 height 13
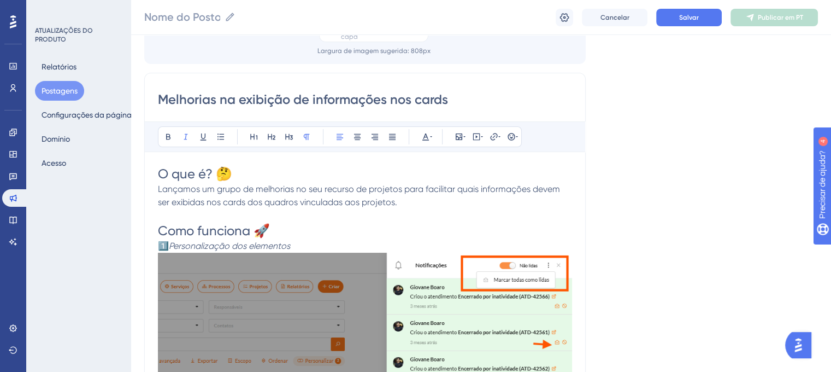
scroll to position [128, 8]
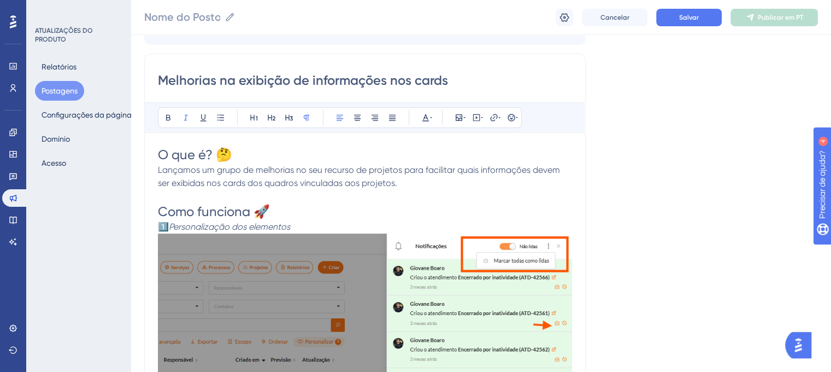
click at [319, 224] on p "1️⃣ Personalização dos elementos" at bounding box center [365, 226] width 414 height 13
click at [396, 181] on p "Lançamos um grupo de melhorias no seu recurso de projetos para facilitar quais …" at bounding box center [365, 182] width 414 height 39
click at [426, 181] on p "Lançamos um grupo de melhorias no seu recurso de projetos para facilitar quais …" at bounding box center [365, 182] width 414 height 39
click at [421, 182] on p "Lançamos um grupo de melhorias no seu recurso de projetos para facilitar quais …" at bounding box center [365, 182] width 414 height 39
click at [490, 187] on p "Lançamos um grupo de melhorias no seu recurso de projetos para facilitar quais …" at bounding box center [365, 182] width 414 height 39
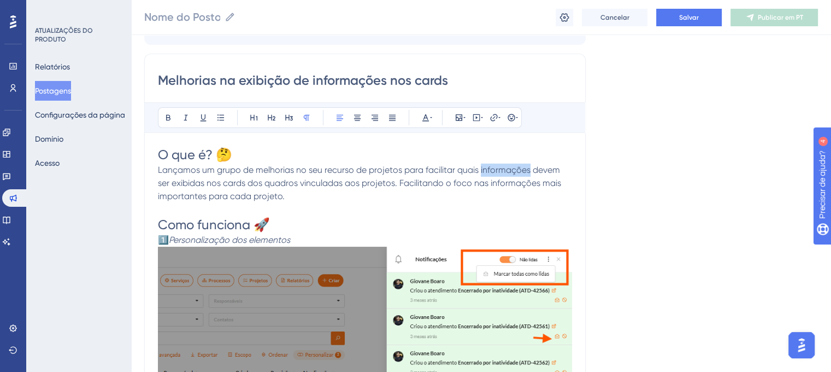
drag, startPoint x: 472, startPoint y: 166, endPoint x: 520, endPoint y: 165, distance: 47.5
click at [520, 165] on span "Lançamos um grupo de melhorias no seu recurso de projetos para facilitar quais …" at bounding box center [360, 182] width 405 height 37
click at [166, 117] on icon at bounding box center [168, 118] width 4 height 6
click at [428, 195] on p "Lançamos um grupo de melhorias no seu recurso de projetos para facilitar quais …" at bounding box center [365, 189] width 414 height 52
drag, startPoint x: 163, startPoint y: 181, endPoint x: 387, endPoint y: 180, distance: 223.5
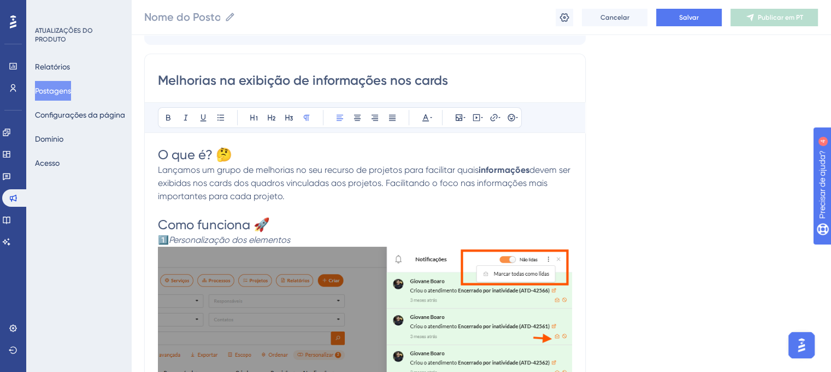
click at [387, 180] on span "devem ser exibidas nos cards dos quadros vinculadas aos projetos. Facilitando o…" at bounding box center [365, 182] width 415 height 37
click at [164, 117] on icon at bounding box center [168, 117] width 9 height 9
click at [351, 216] on p "Lançamos um grupo de melhorias no seu recurso de projetos para facilitar quais …" at bounding box center [365, 189] width 414 height 52
click at [293, 244] on p "1️⃣ Personalização dos elementos" at bounding box center [365, 239] width 414 height 13
click at [235, 155] on h1 "O que é? 🤔" at bounding box center [365, 154] width 414 height 17
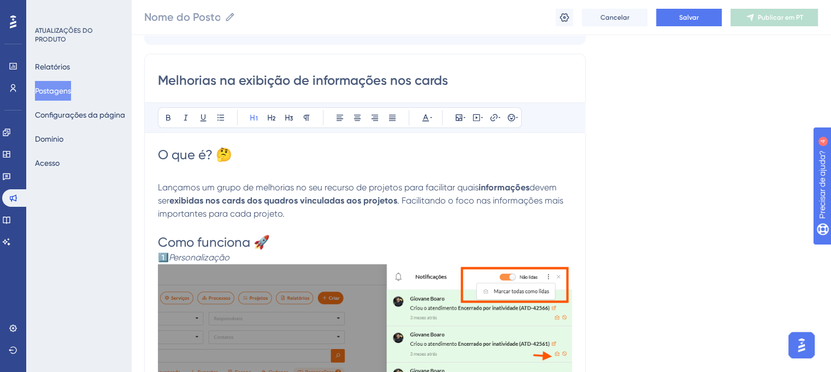
click at [275, 246] on h1 "Como funciona 🚀" at bounding box center [365, 241] width 414 height 17
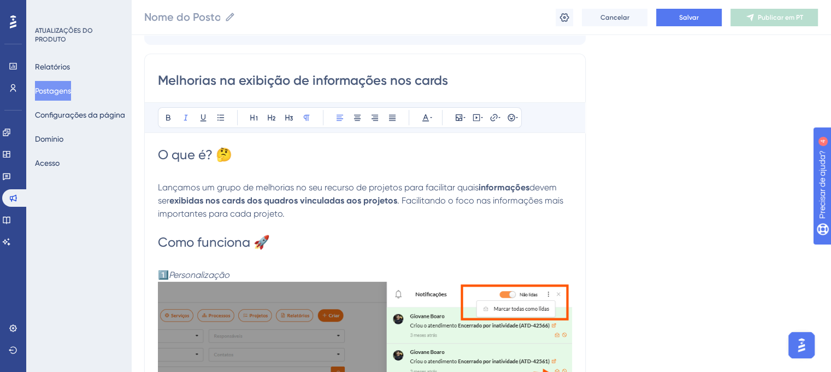
click at [247, 273] on p "1️⃣ Personalização" at bounding box center [365, 274] width 414 height 13
click at [231, 276] on p "1️⃣ Personalização" at bounding box center [365, 274] width 414 height 13
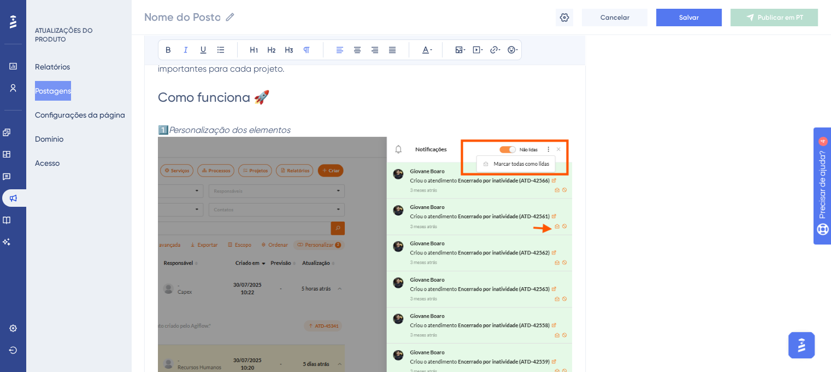
scroll to position [179, 8]
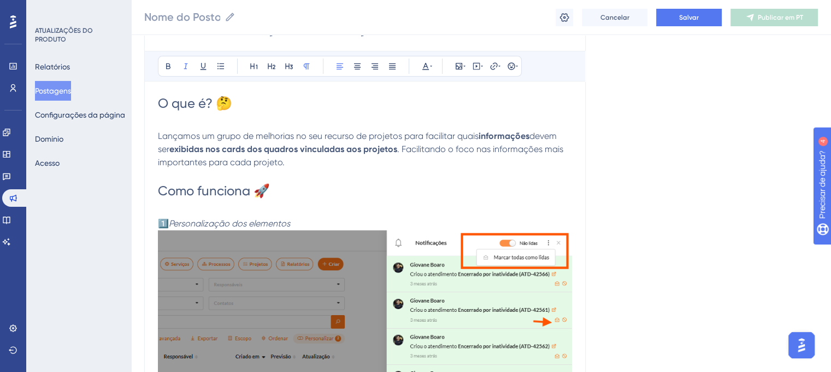
click at [394, 194] on h1 "Como funciona 🚀" at bounding box center [365, 199] width 414 height 35
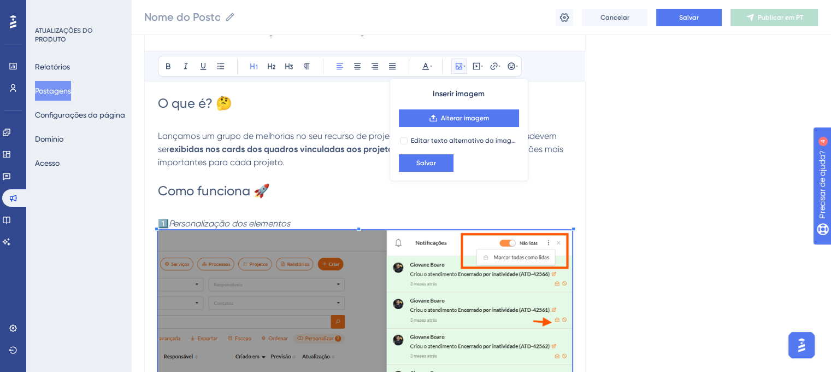
click at [434, 207] on h1 "Como funciona 🚀" at bounding box center [365, 199] width 414 height 35
